Goal: Task Accomplishment & Management: Use online tool/utility

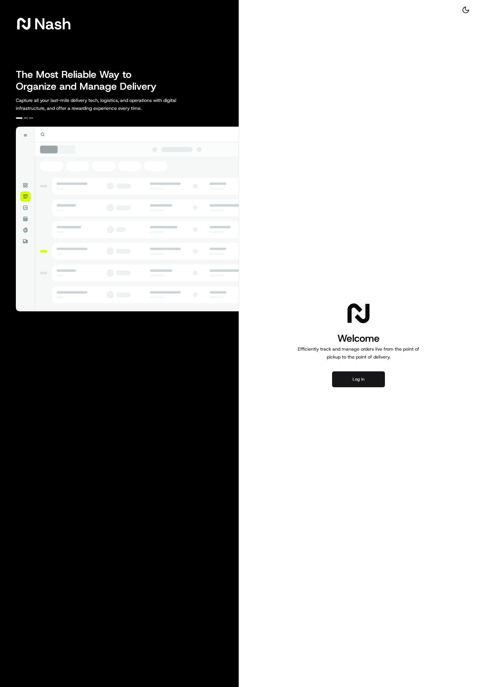
click at [361, 385] on button "Log in" at bounding box center [358, 380] width 53 height 16
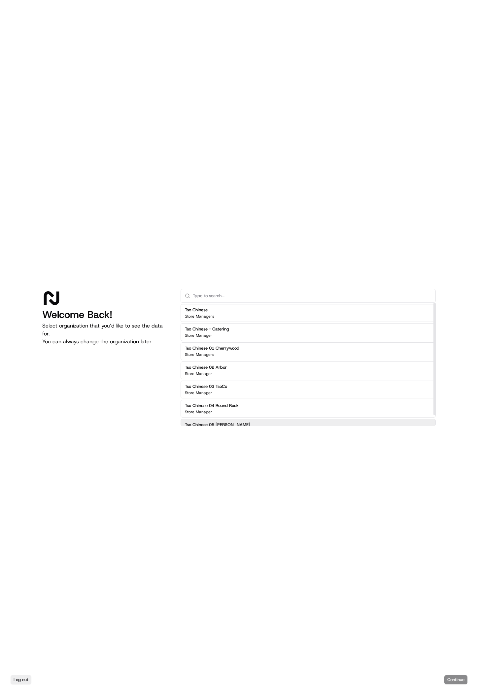
click at [224, 424] on h2 "Tso Chinese 05 Menchaca" at bounding box center [217, 425] width 65 height 6
click at [450, 677] on button "Continue" at bounding box center [455, 680] width 23 height 9
